Goal: Task Accomplishment & Management: Use online tool/utility

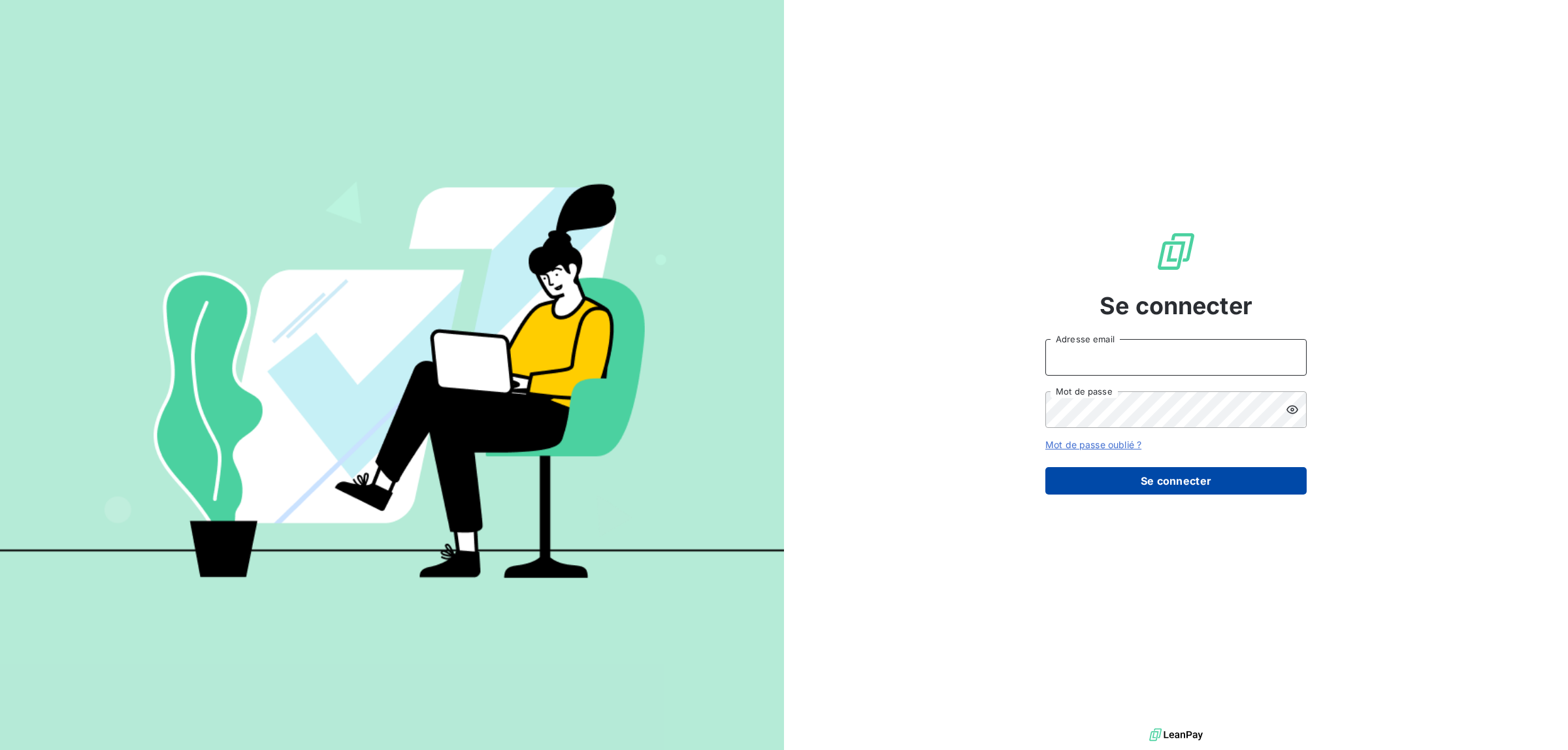
type input "[EMAIL_ADDRESS][DOMAIN_NAME]"
click at [1220, 472] on button "Se connecter" at bounding box center [1176, 481] width 262 height 28
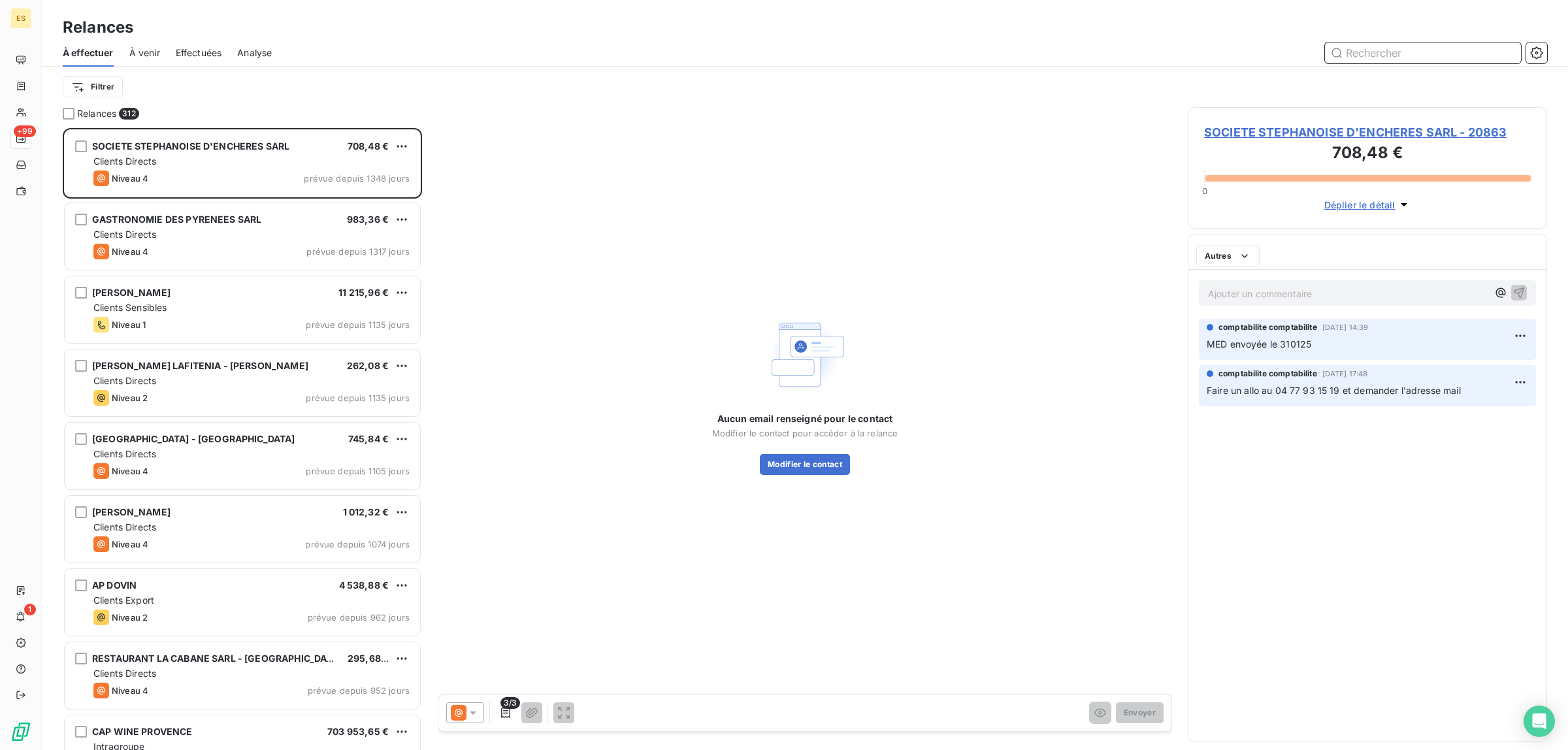
scroll to position [13, 13]
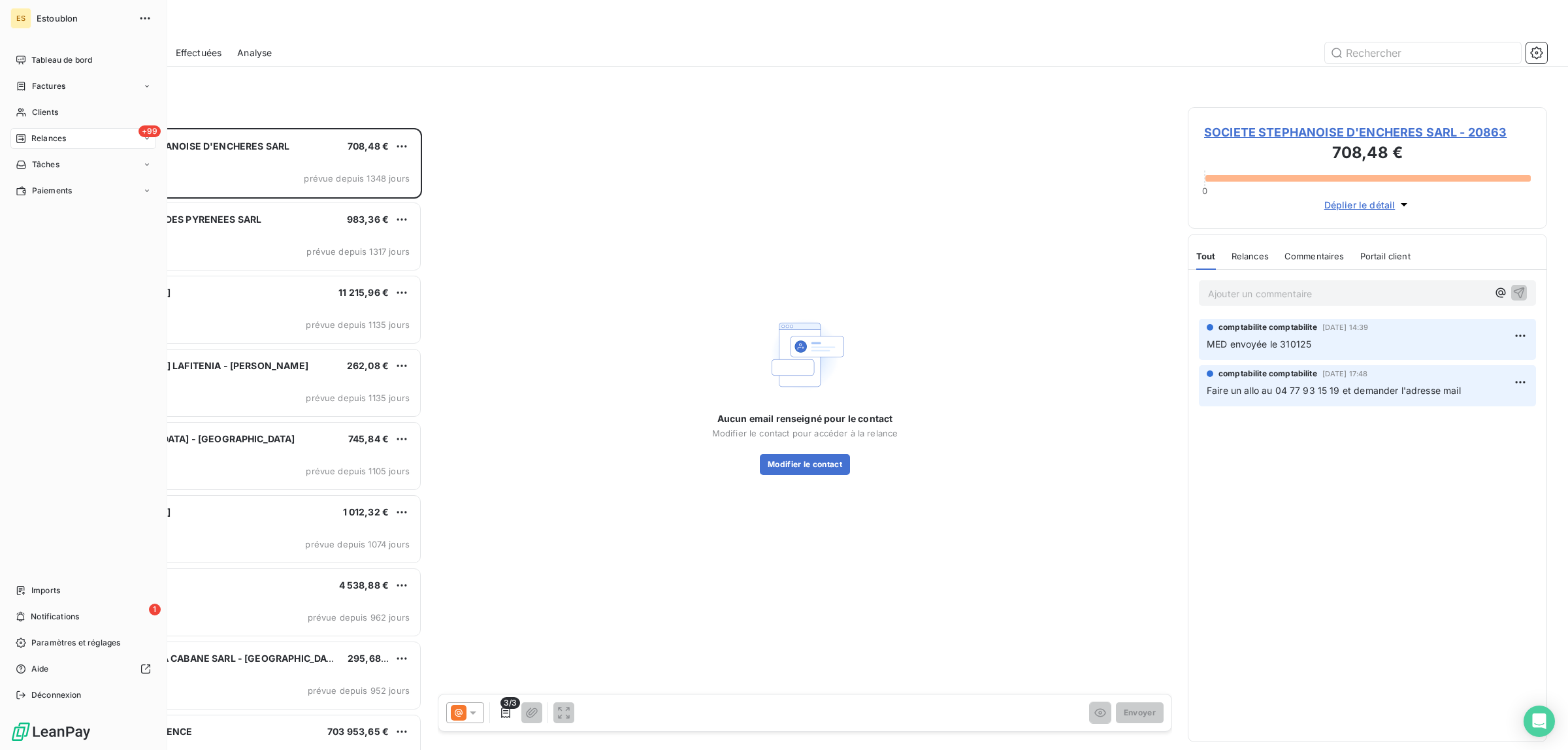
click at [64, 129] on div "+99 Relances" at bounding box center [83, 138] width 146 height 21
click at [70, 159] on span "À effectuer" at bounding box center [52, 164] width 43 height 12
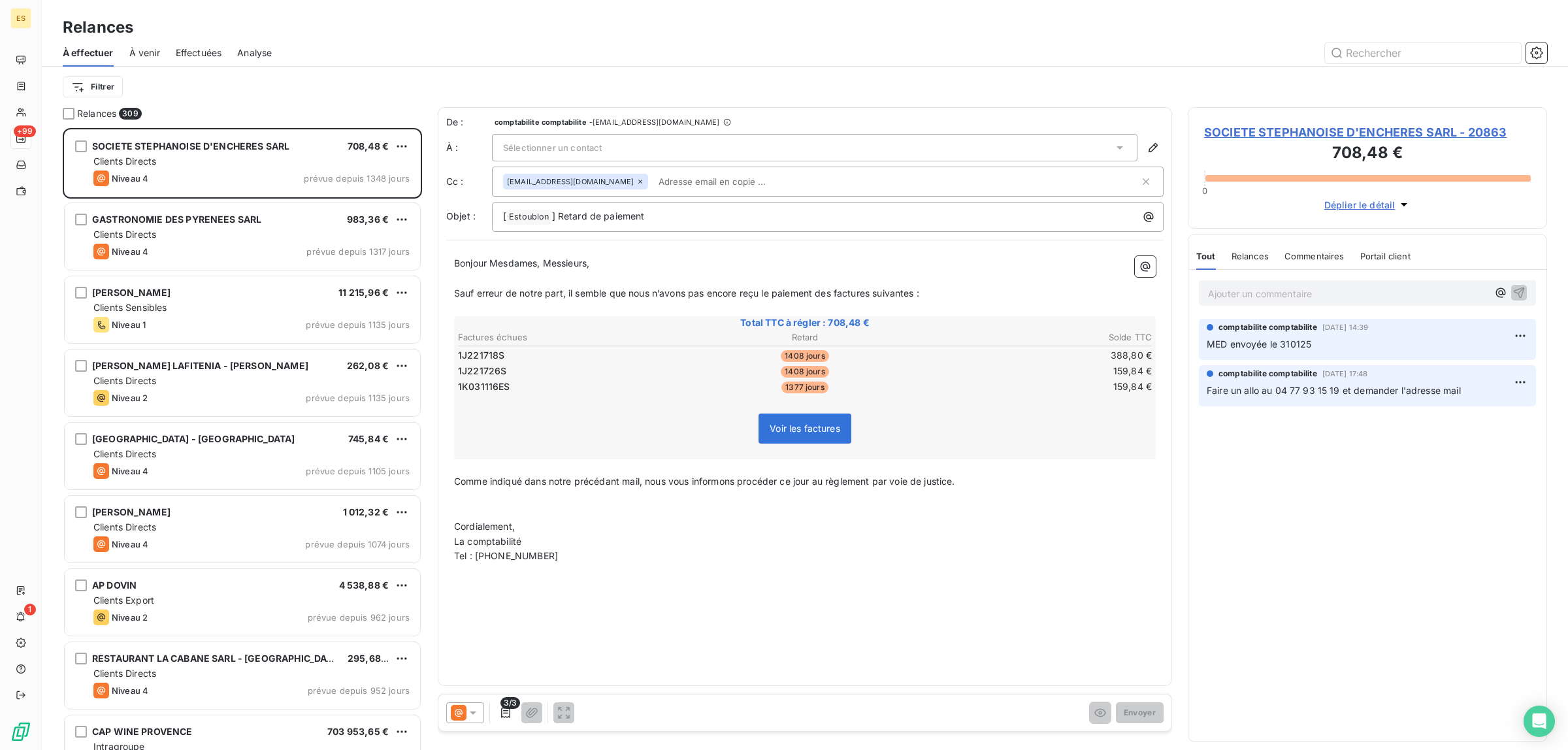
scroll to position [611, 347]
click at [92, 84] on html "ES +99 1 Relances À effectuer À venir Effectuées Analyse Filtrer Relances 309 S…" at bounding box center [784, 375] width 1568 height 750
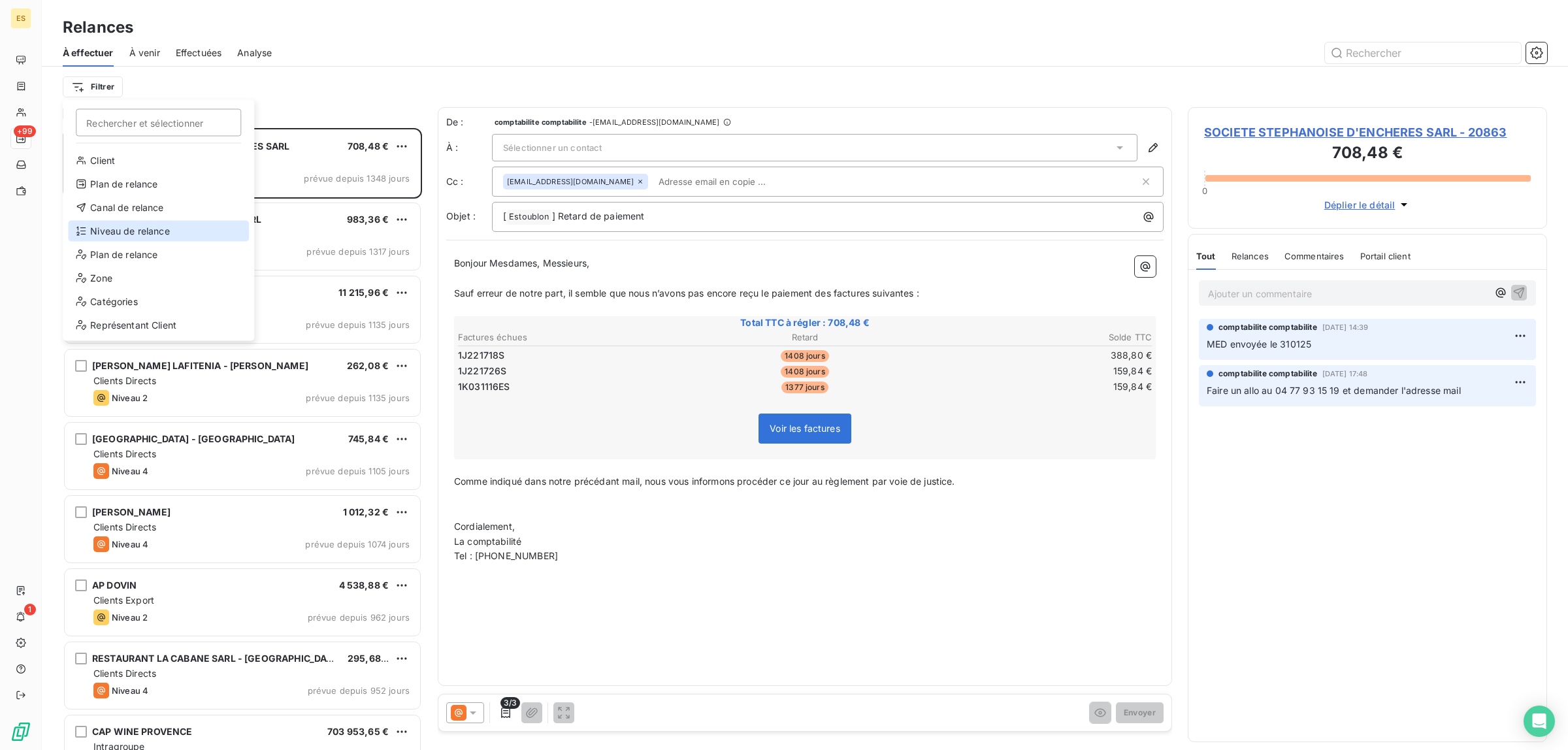
click at [140, 231] on div "Niveau de relance" at bounding box center [158, 231] width 181 height 21
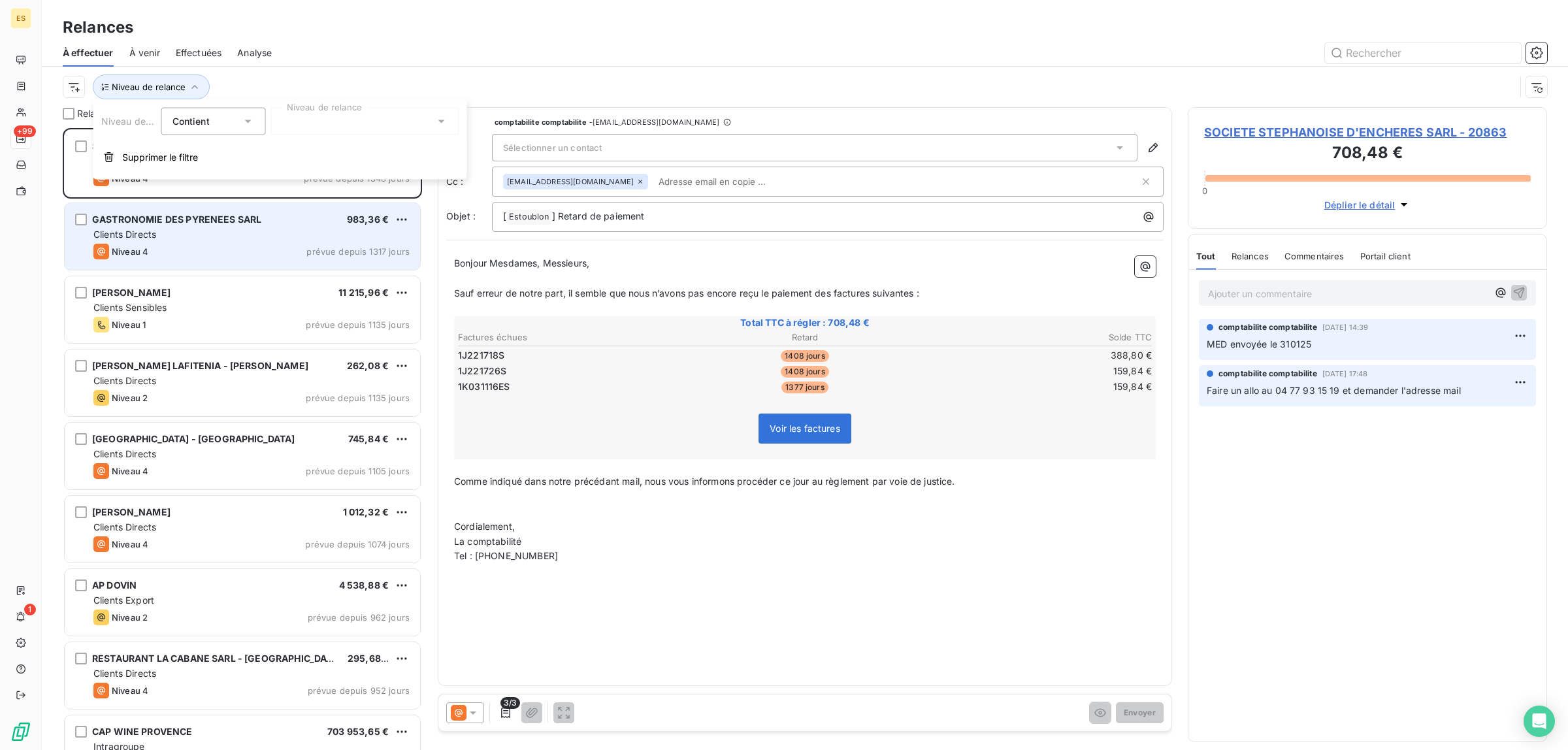
scroll to position [12, 13]
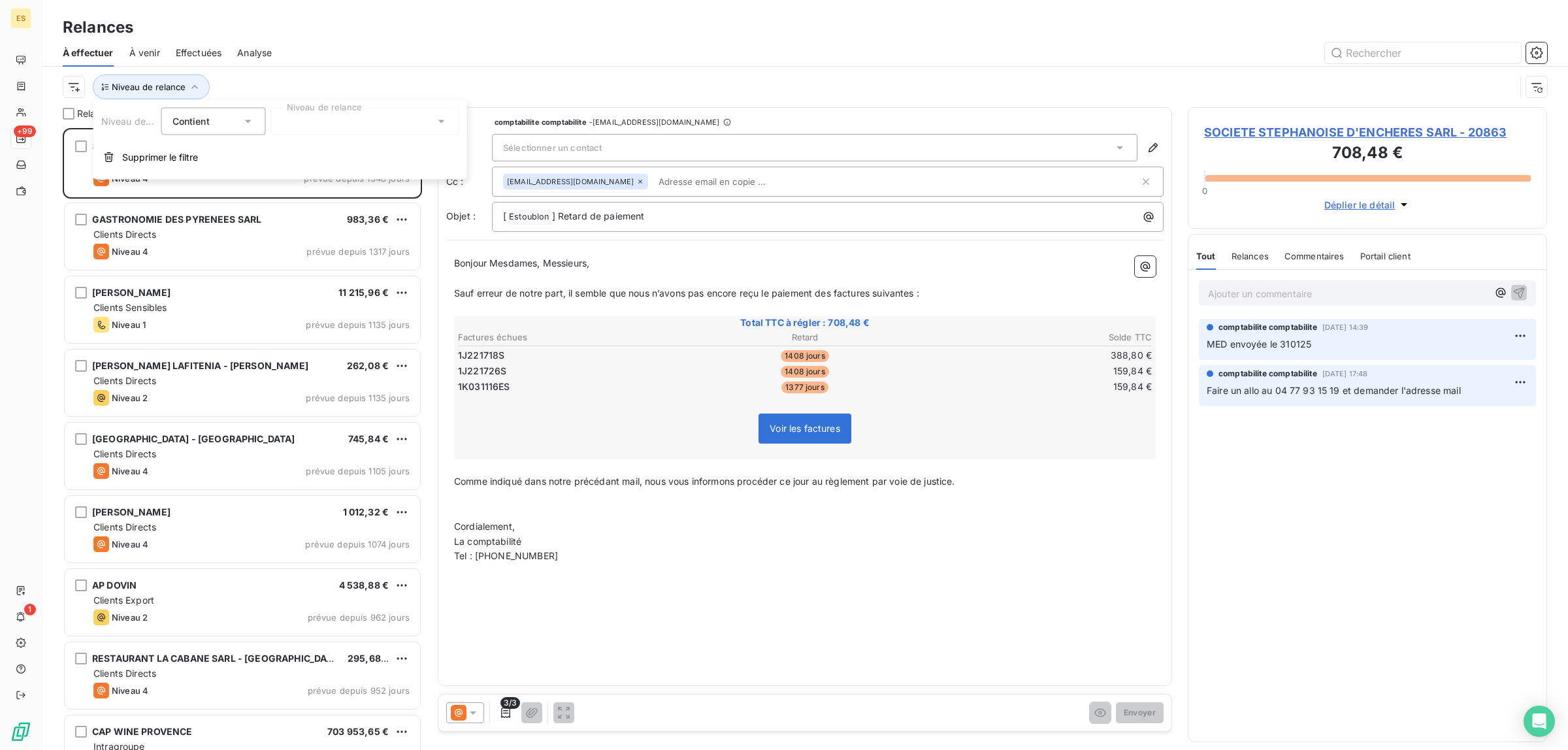
click at [340, 115] on div at bounding box center [365, 122] width 188 height 28
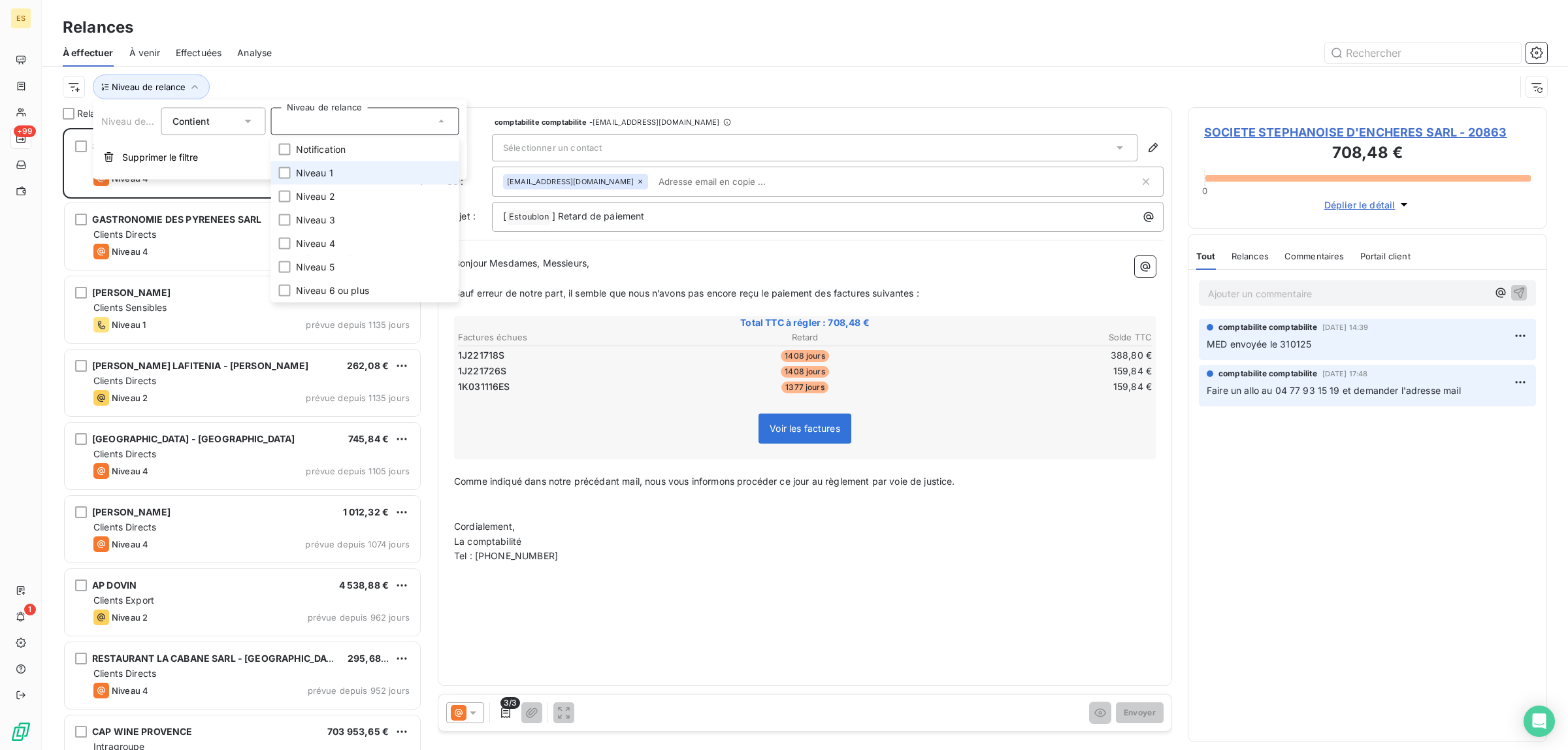
click at [305, 175] on span "Niveau 1" at bounding box center [314, 174] width 37 height 13
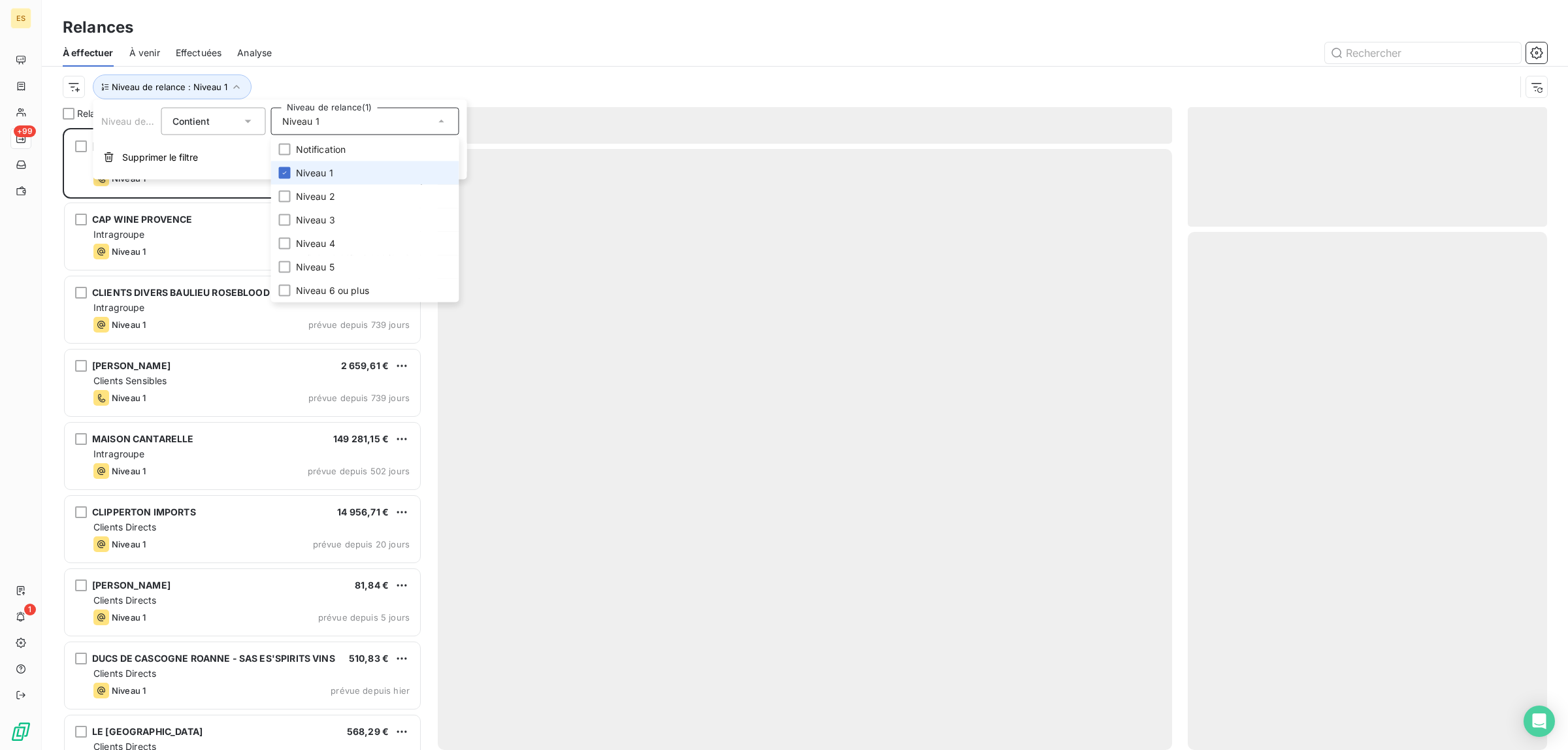
scroll to position [610, 347]
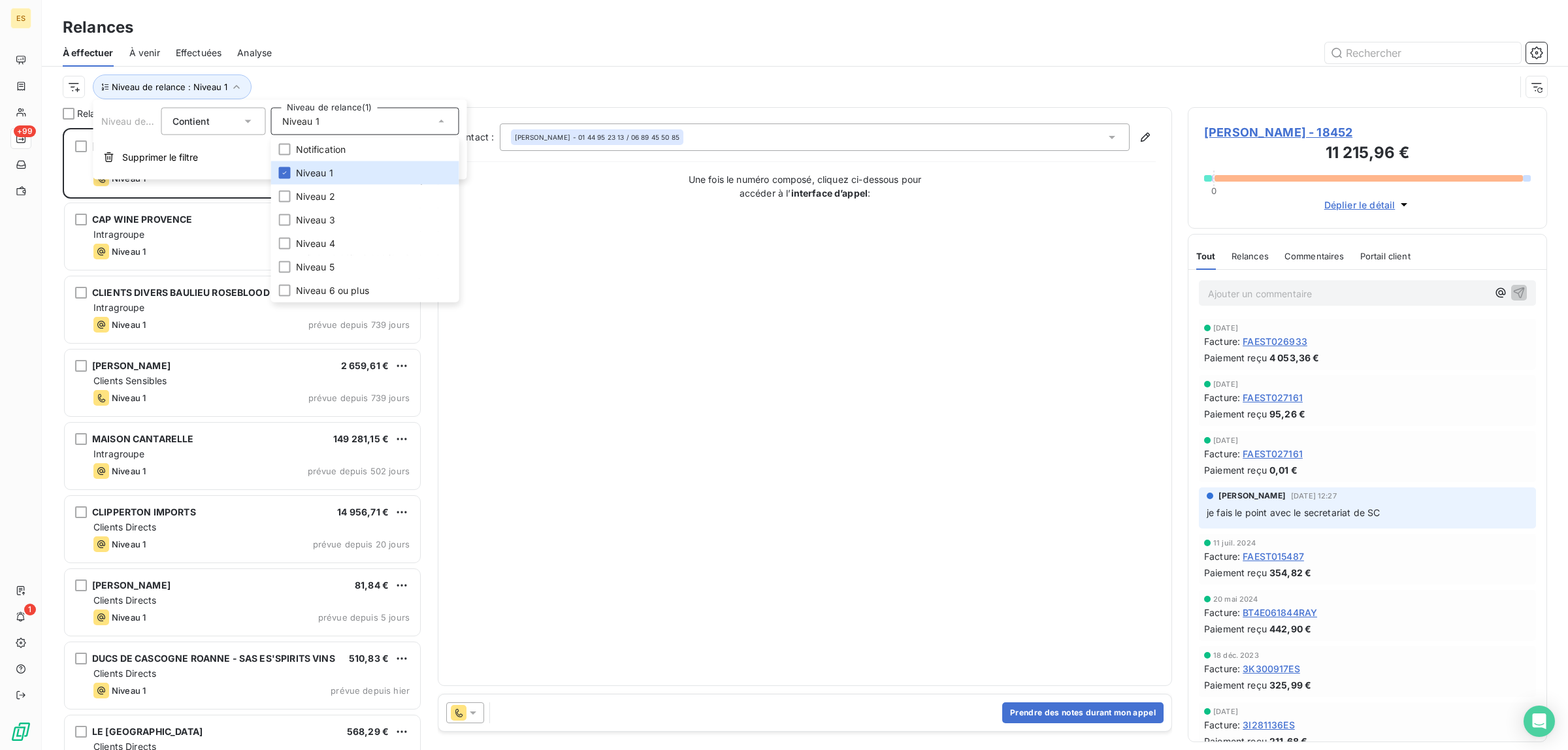
click at [467, 60] on div at bounding box center [917, 53] width 1259 height 21
